Goal: Information Seeking & Learning: Compare options

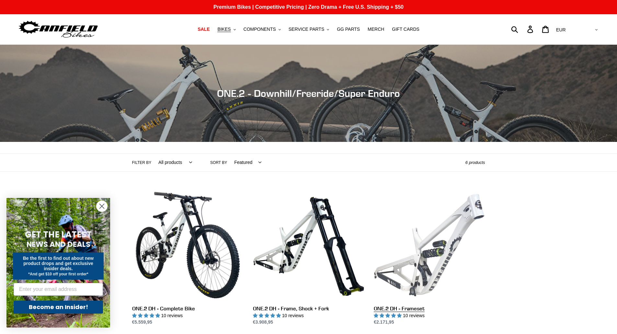
click at [428, 249] on link "ONE.2 DH - Frameset" at bounding box center [429, 257] width 111 height 136
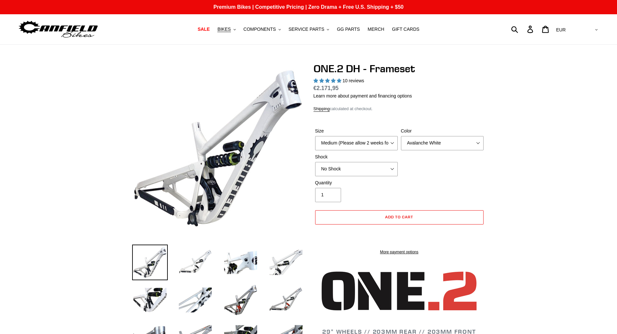
select select "highest-rating"
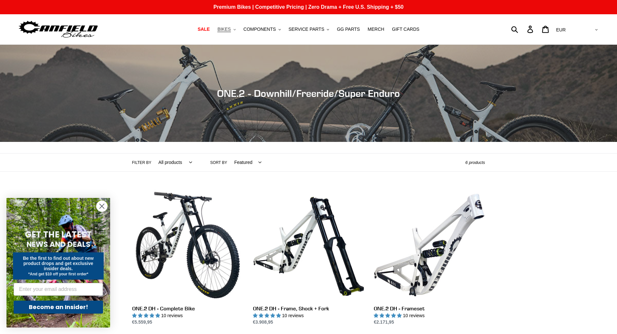
click at [236, 29] on icon ".cls-1{fill:#231f20}" at bounding box center [234, 29] width 2 height 2
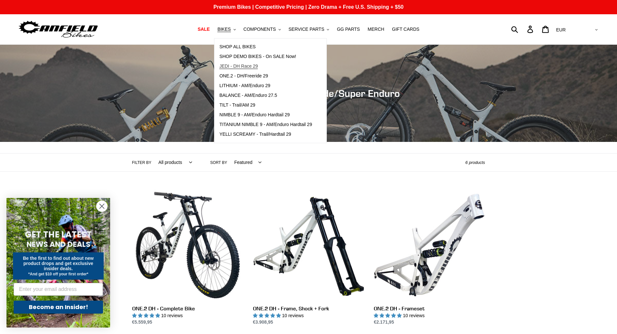
click at [241, 66] on span "JEDI - DH Race 29" at bounding box center [238, 66] width 39 height 6
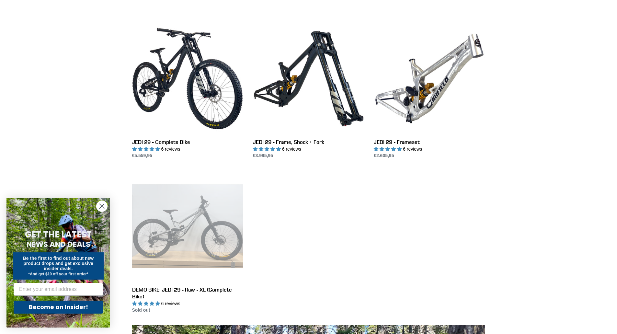
scroll to position [162, 0]
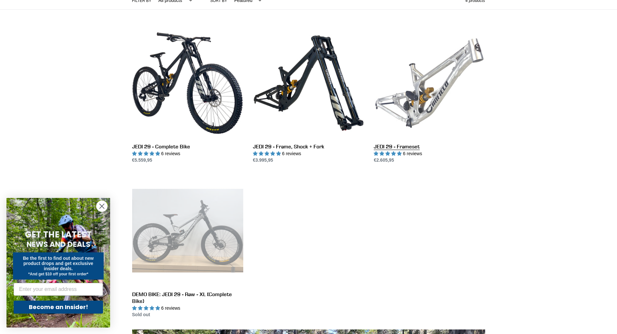
click at [435, 93] on link "JEDI 29 - Frameset" at bounding box center [429, 96] width 111 height 136
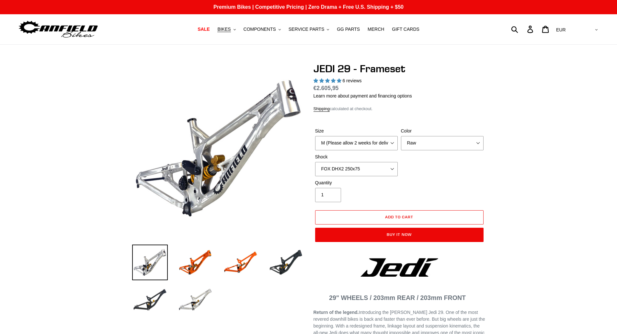
select select "highest-rating"
